Goal: Information Seeking & Learning: Check status

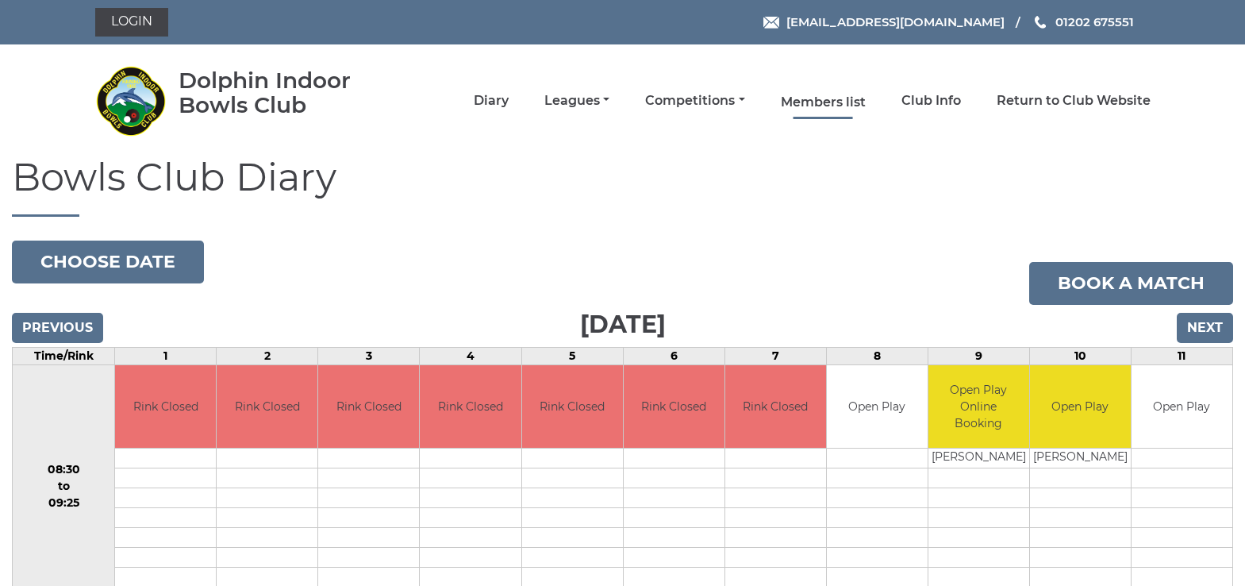
click at [807, 102] on link "Members list" at bounding box center [823, 102] width 85 height 17
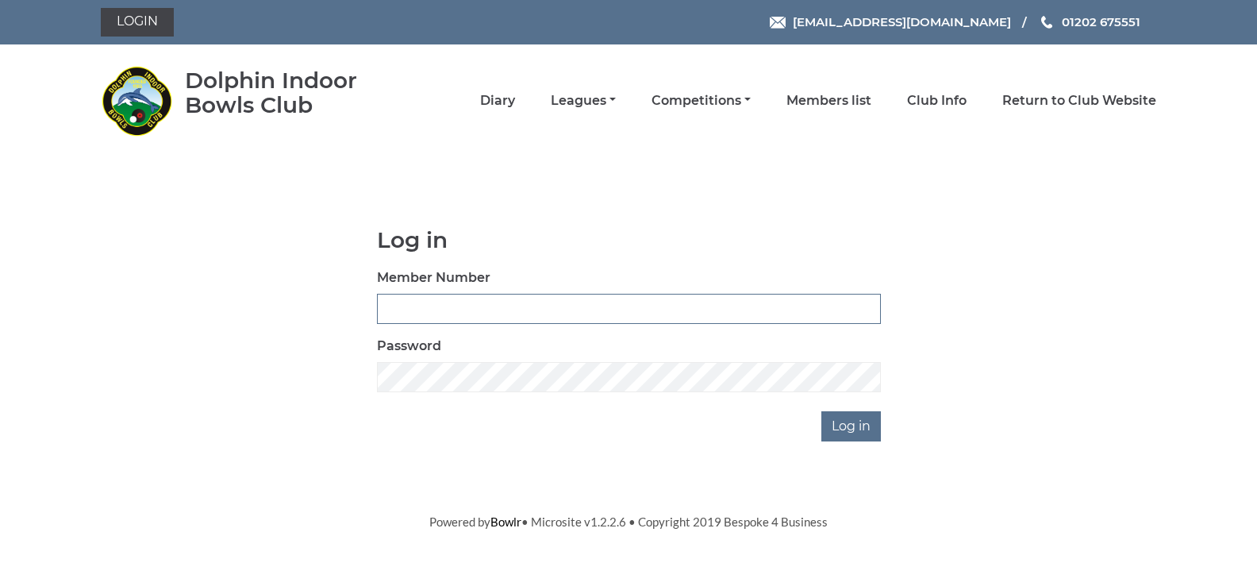
type input "4089"
click at [723, 101] on link "Competitions" at bounding box center [701, 100] width 99 height 17
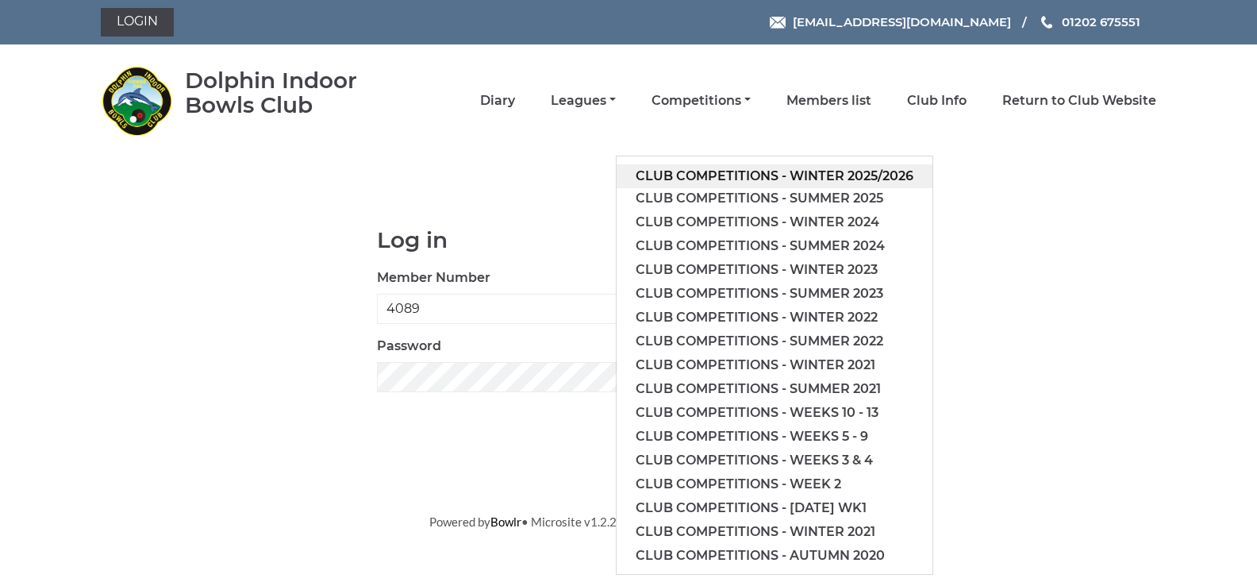
click at [719, 170] on link "Club competitions - Winter 2025/2026" at bounding box center [775, 176] width 316 height 24
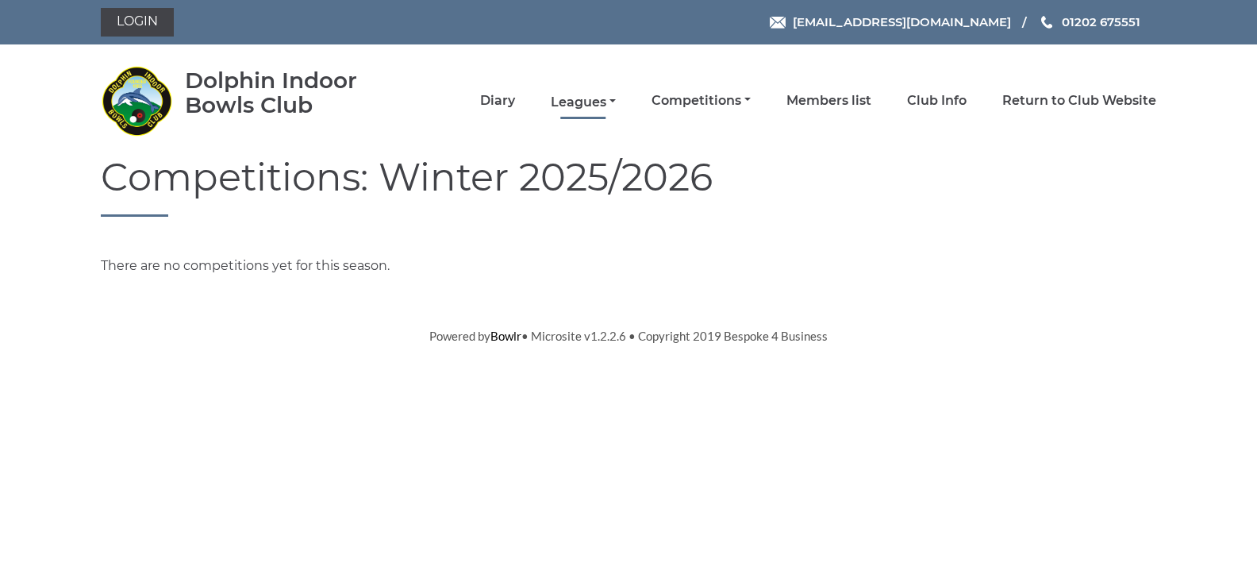
click at [600, 102] on link "Leagues" at bounding box center [583, 102] width 65 height 17
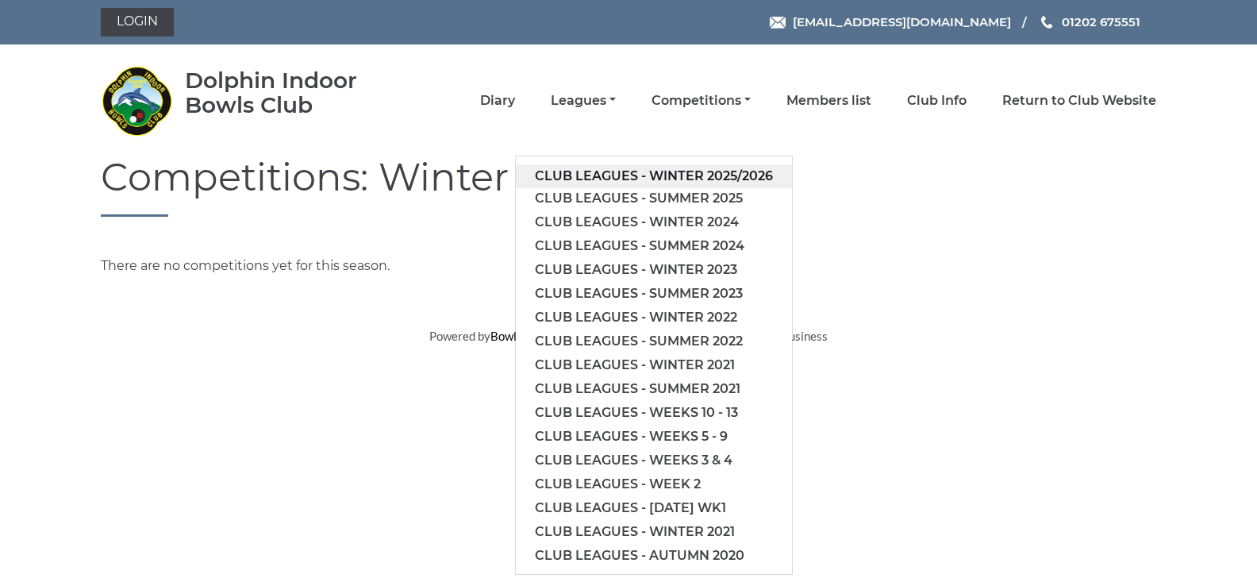
click at [620, 171] on link "Club leagues - Winter 2025/2026" at bounding box center [654, 176] width 276 height 24
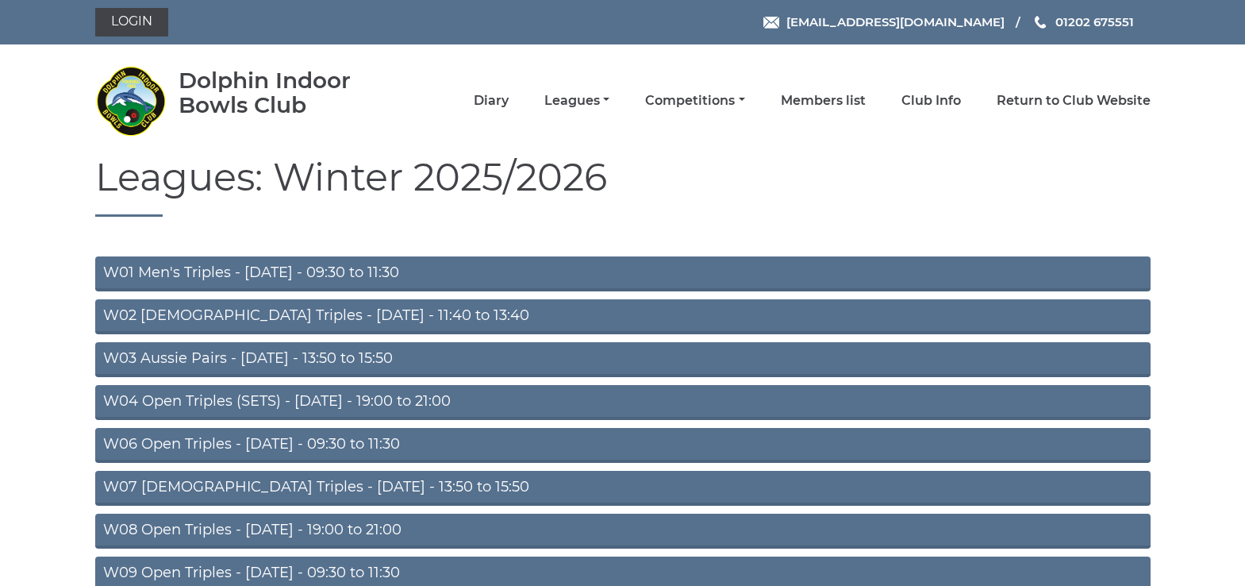
click at [276, 269] on link "W01 Men's Triples - Monday - 09:30 to 11:30" at bounding box center [623, 273] width 1056 height 35
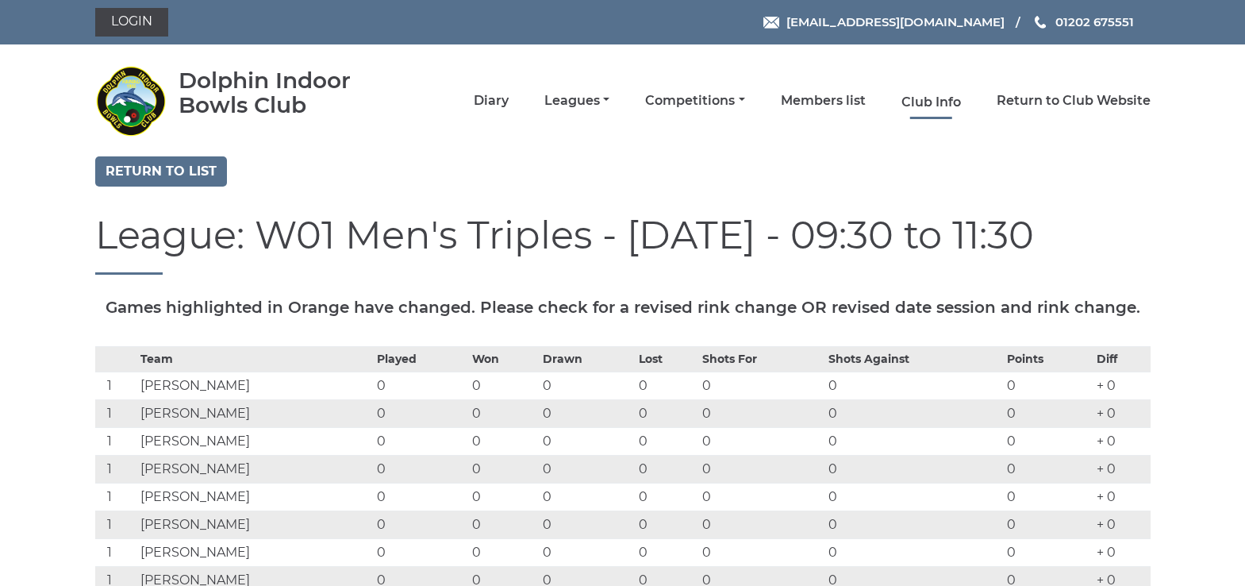
click at [925, 100] on link "Club Info" at bounding box center [932, 102] width 60 height 17
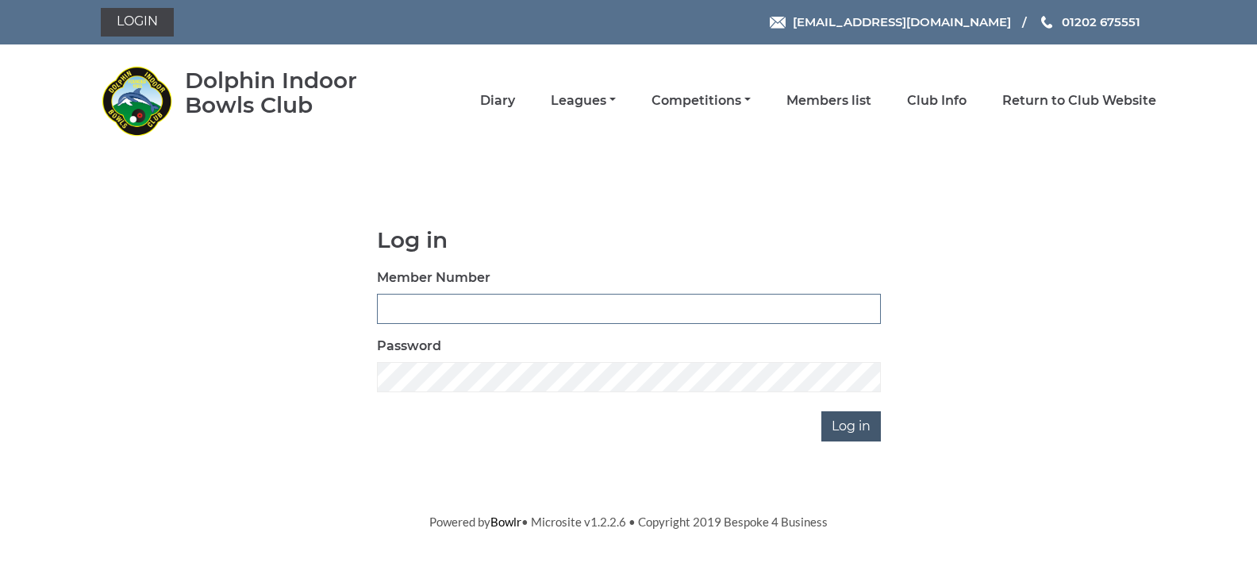
type input "4089"
click at [847, 429] on input "Log in" at bounding box center [851, 426] width 60 height 30
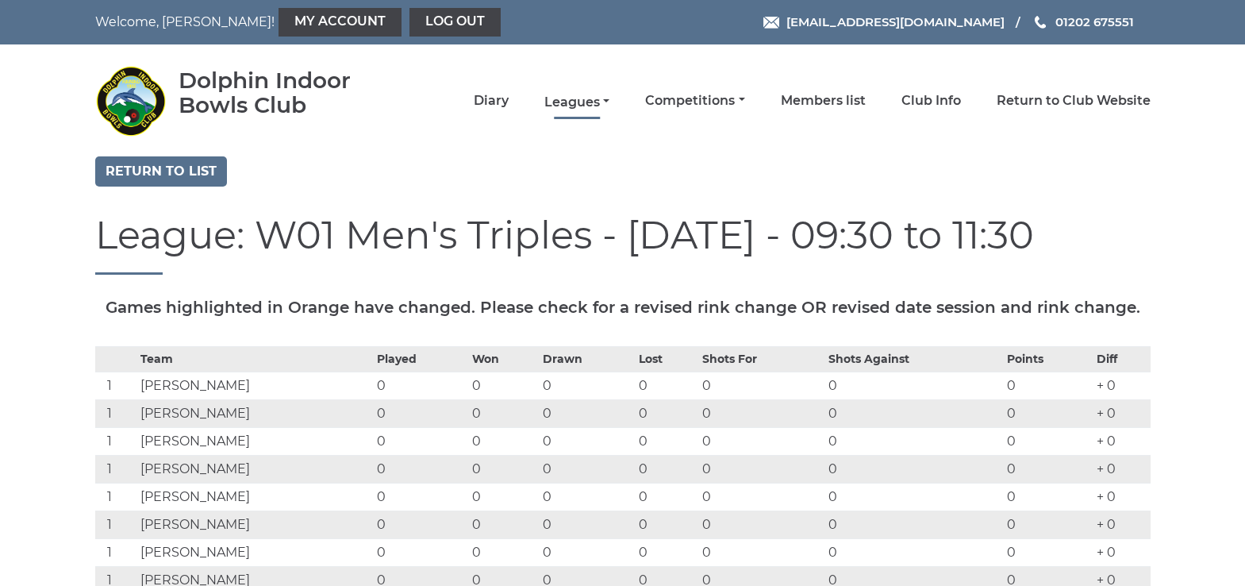
click at [567, 98] on link "Leagues" at bounding box center [576, 102] width 65 height 17
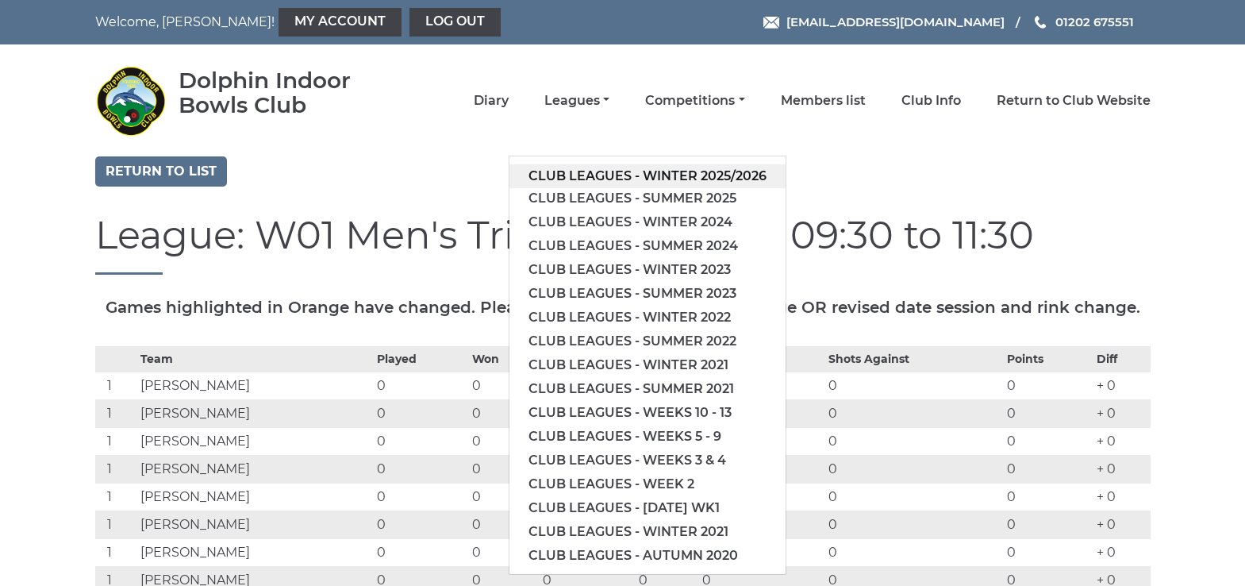
click at [587, 171] on link "Club leagues - Winter 2025/2026" at bounding box center [648, 176] width 276 height 24
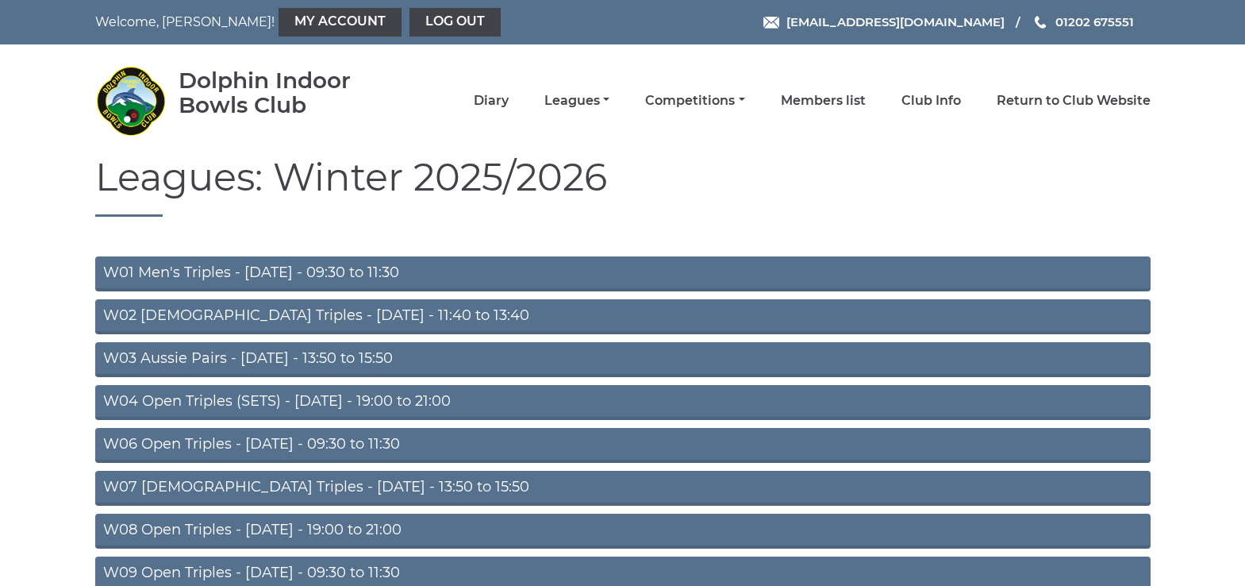
click at [394, 356] on link "W03 Aussie Pairs - [DATE] - 13:50 to 15:50" at bounding box center [623, 359] width 1056 height 35
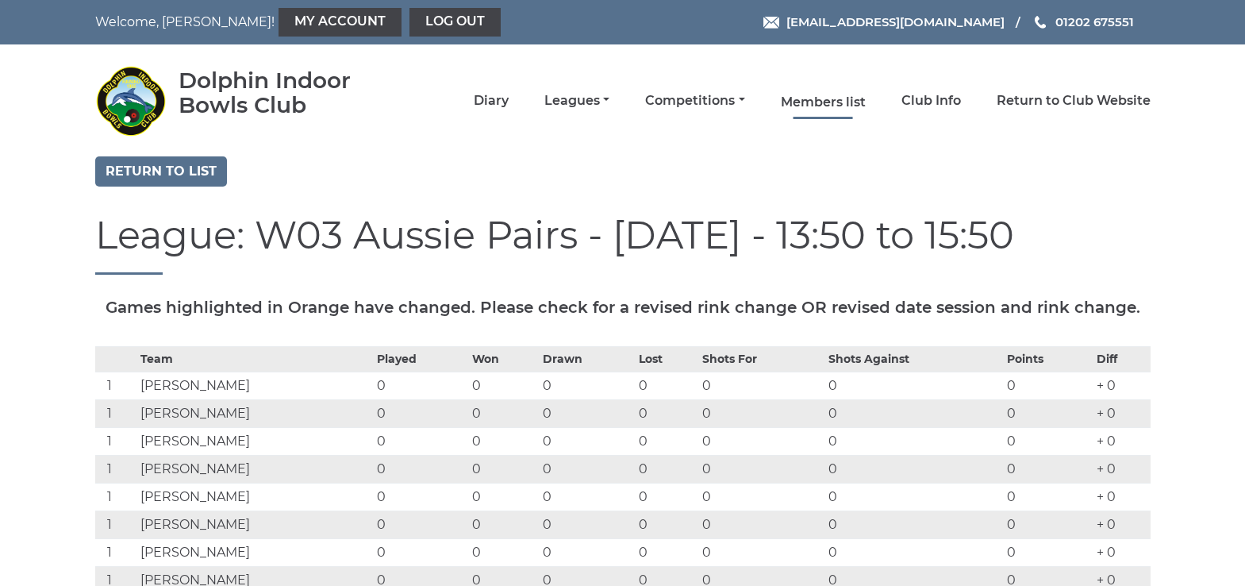
click at [809, 106] on link "Members list" at bounding box center [823, 102] width 85 height 17
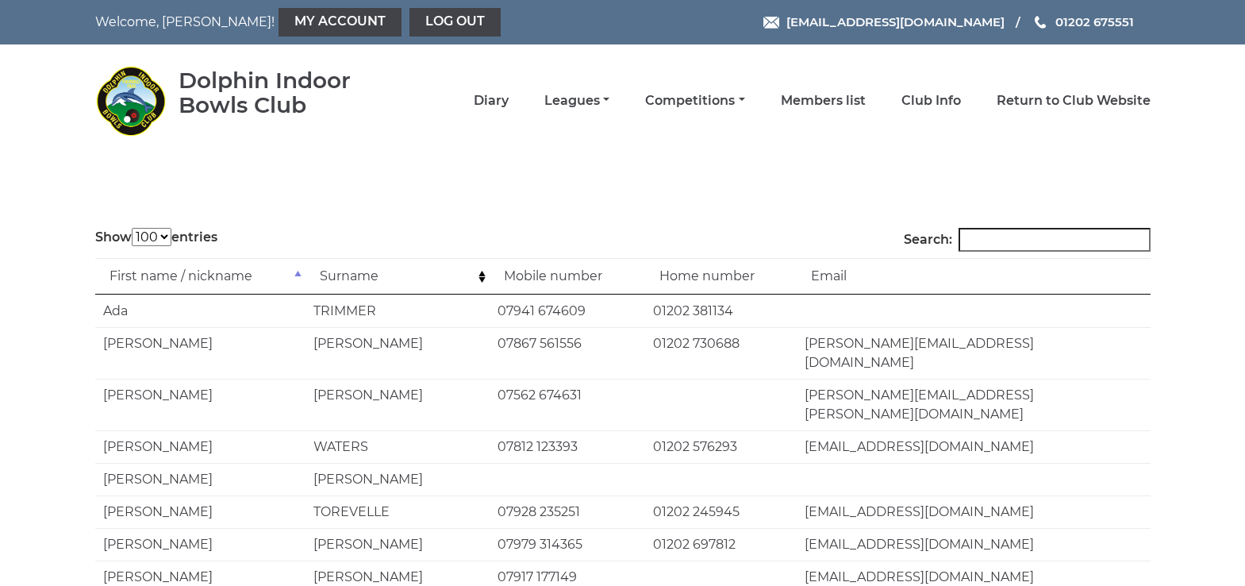
select select "100"
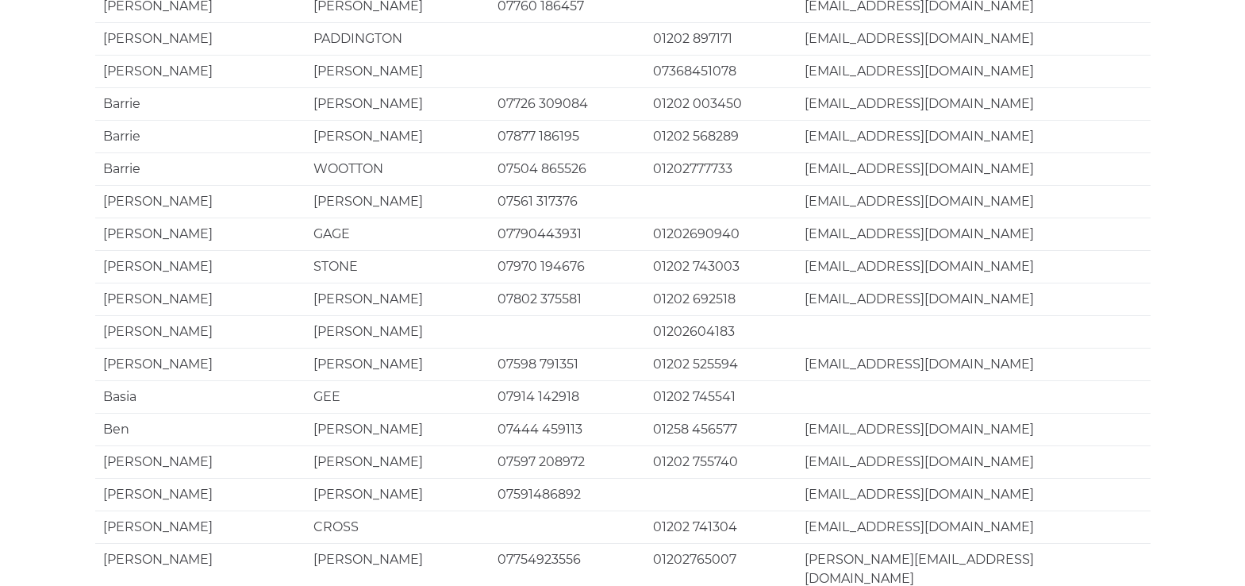
scroll to position [3090, 0]
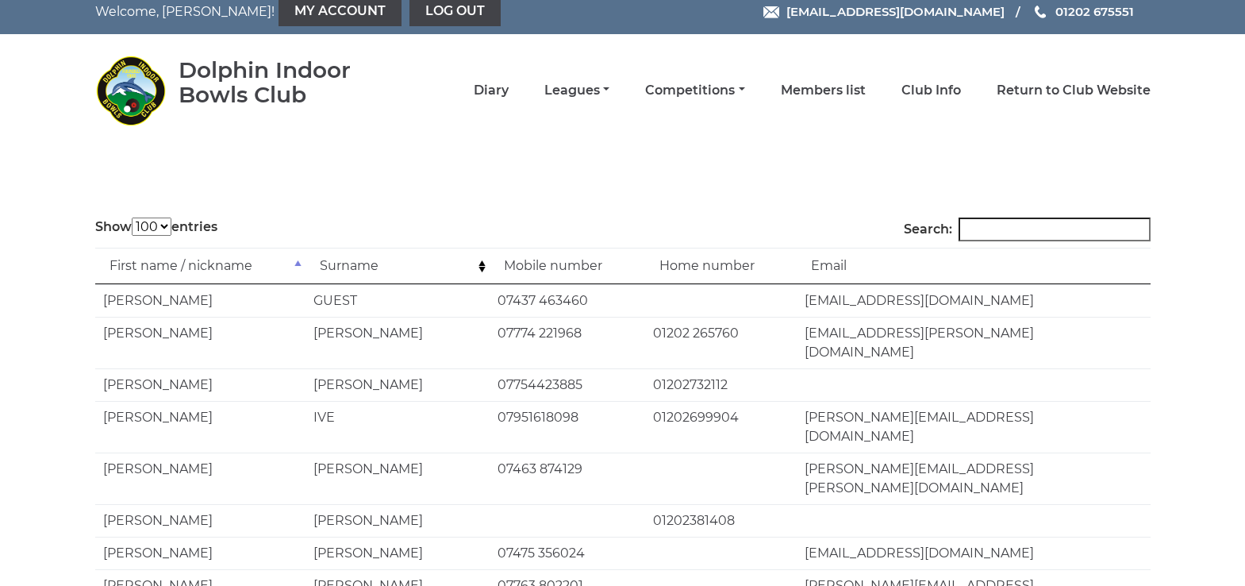
scroll to position [0, 0]
